Goal: Information Seeking & Learning: Learn about a topic

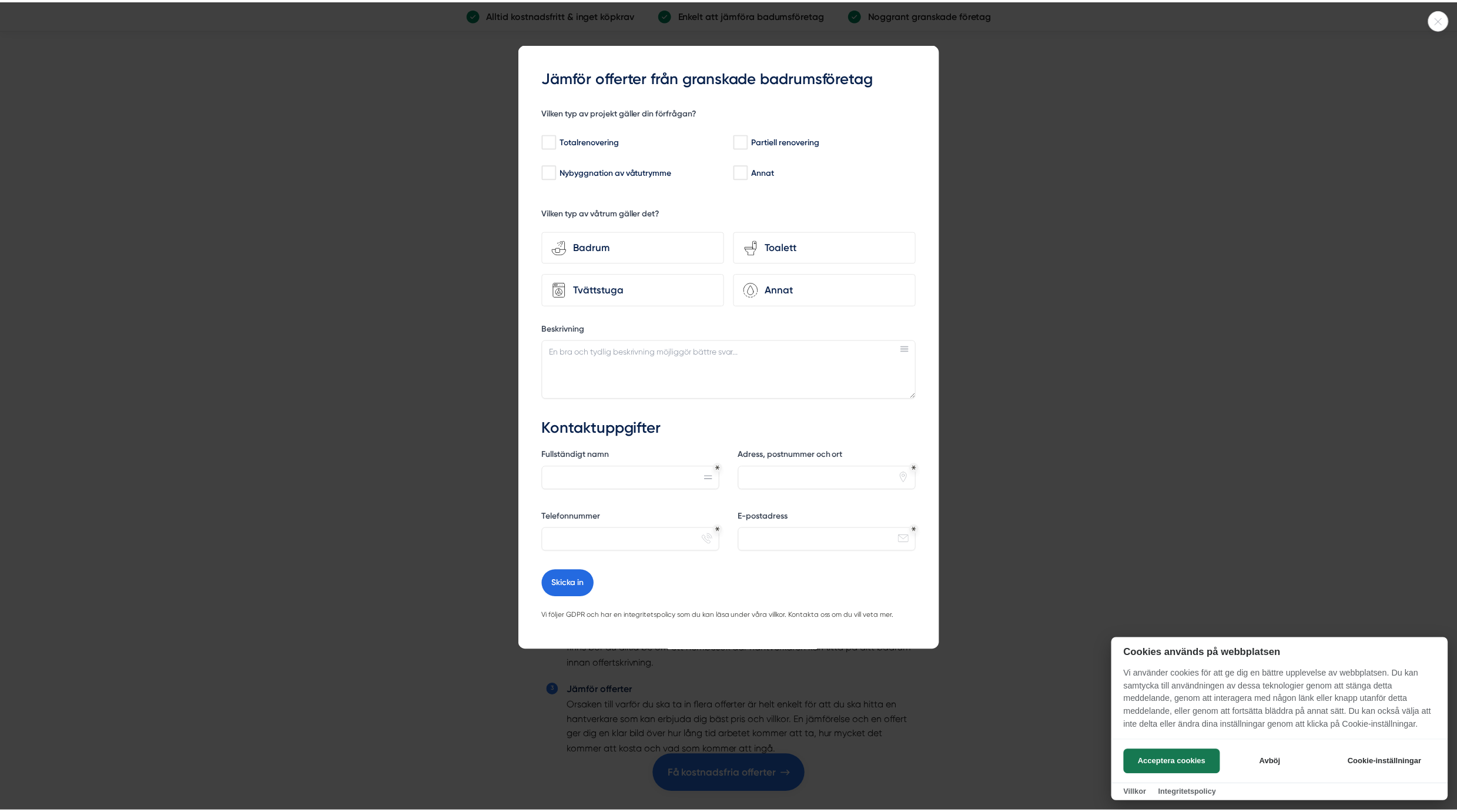
scroll to position [3417, 0]
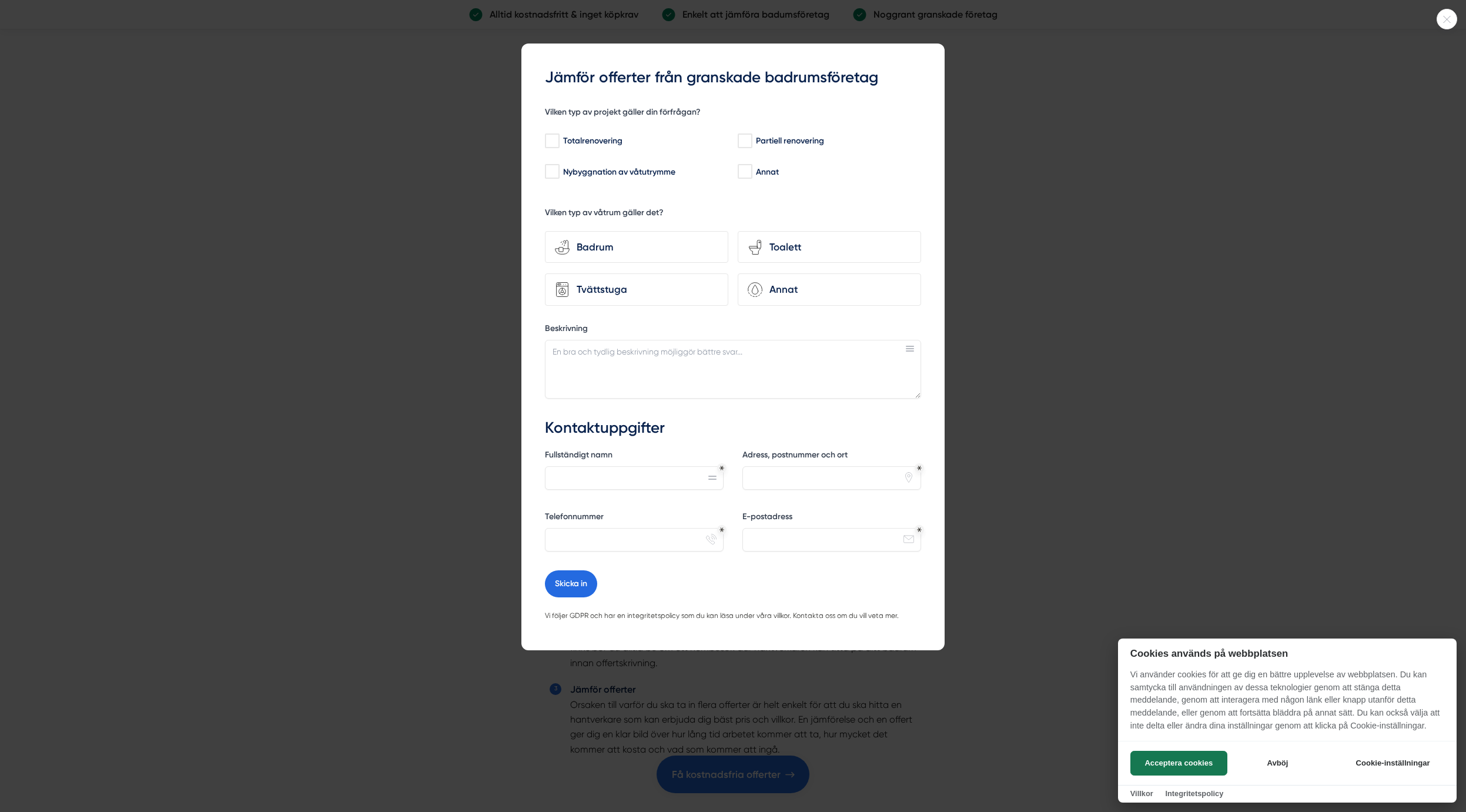
click at [351, 323] on div at bounding box center [733, 406] width 1466 height 812
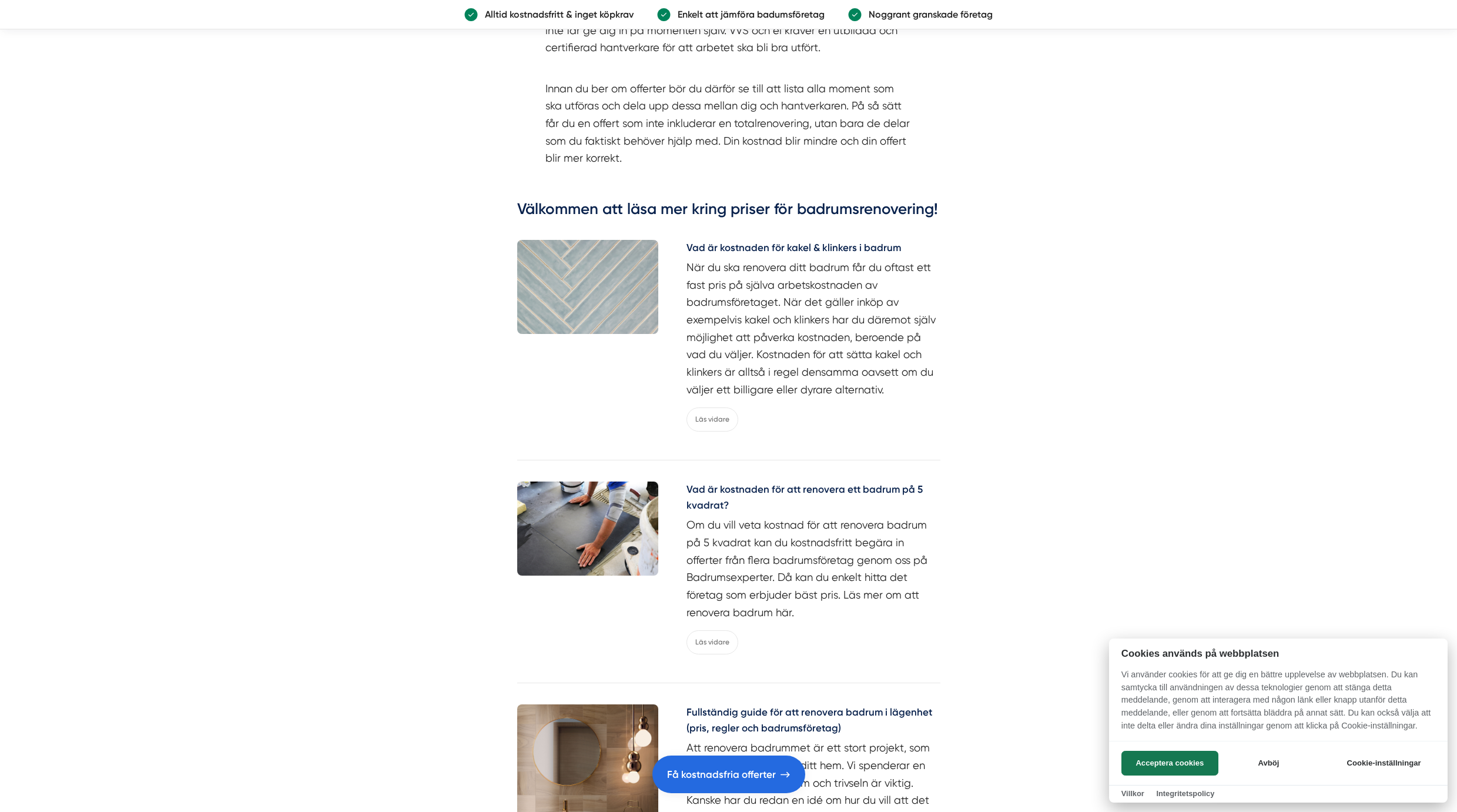
scroll to position [4799, 0]
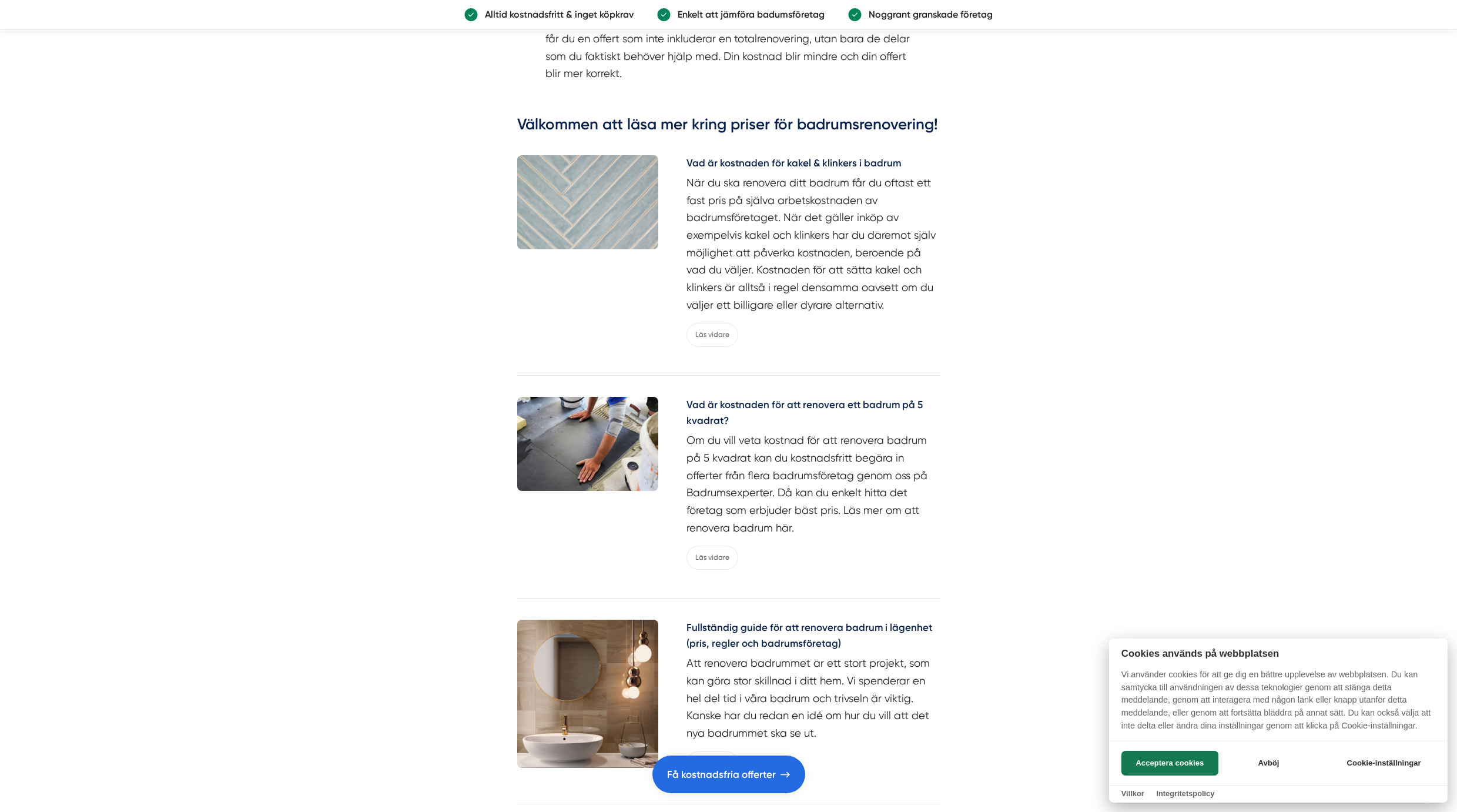
click at [715, 340] on div at bounding box center [728, 406] width 1457 height 812
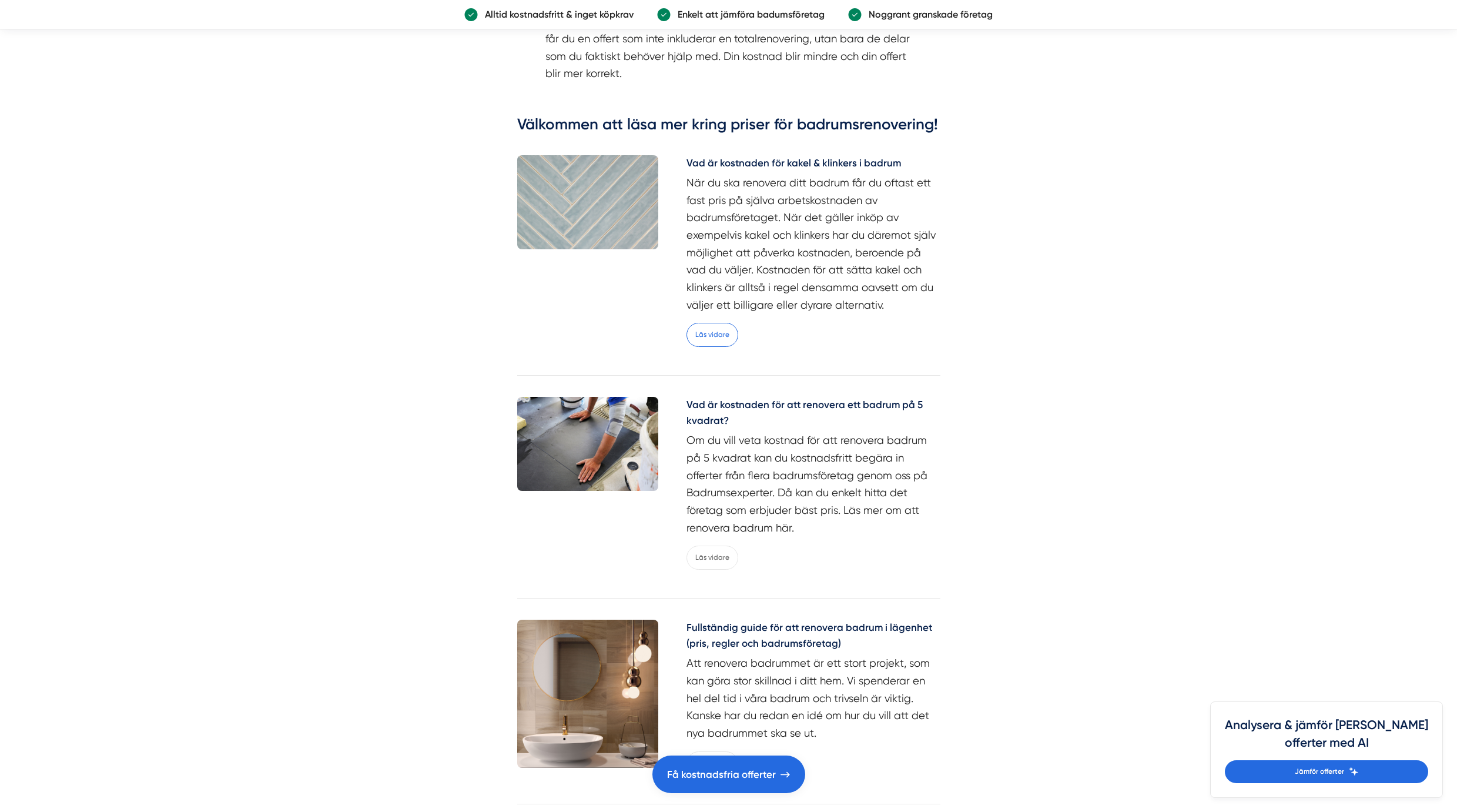
click at [715, 340] on link "Läs vidare" at bounding box center [712, 334] width 52 height 24
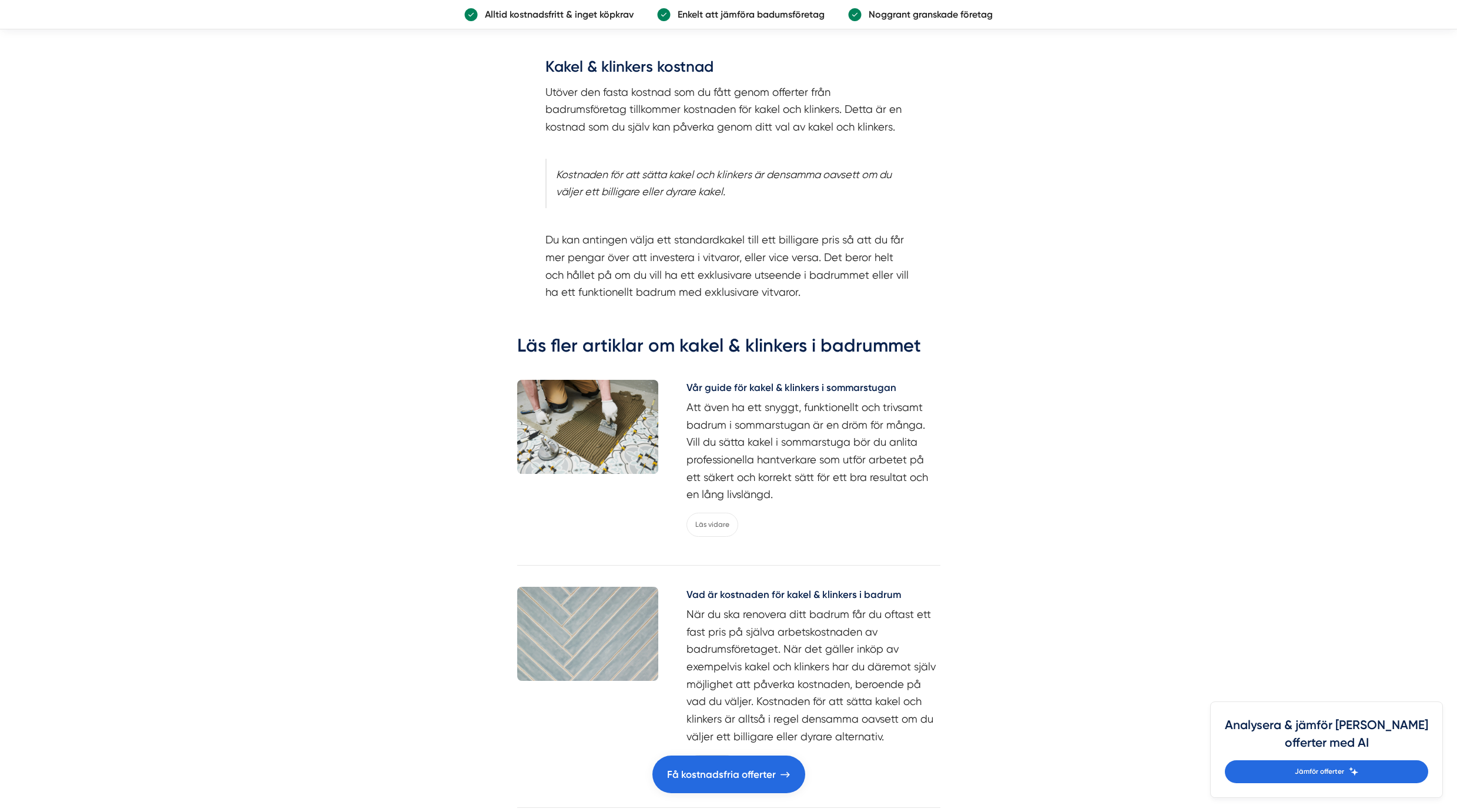
scroll to position [2077, 0]
